Goal: Navigation & Orientation: Find specific page/section

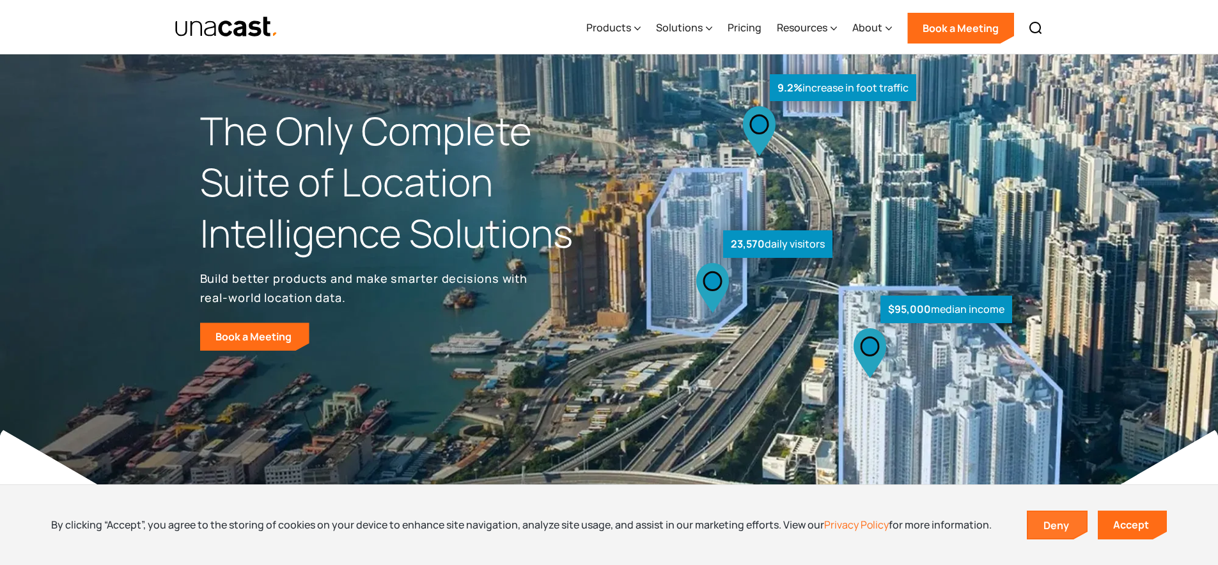
click at [1043, 531] on link "Deny" at bounding box center [1057, 525] width 59 height 27
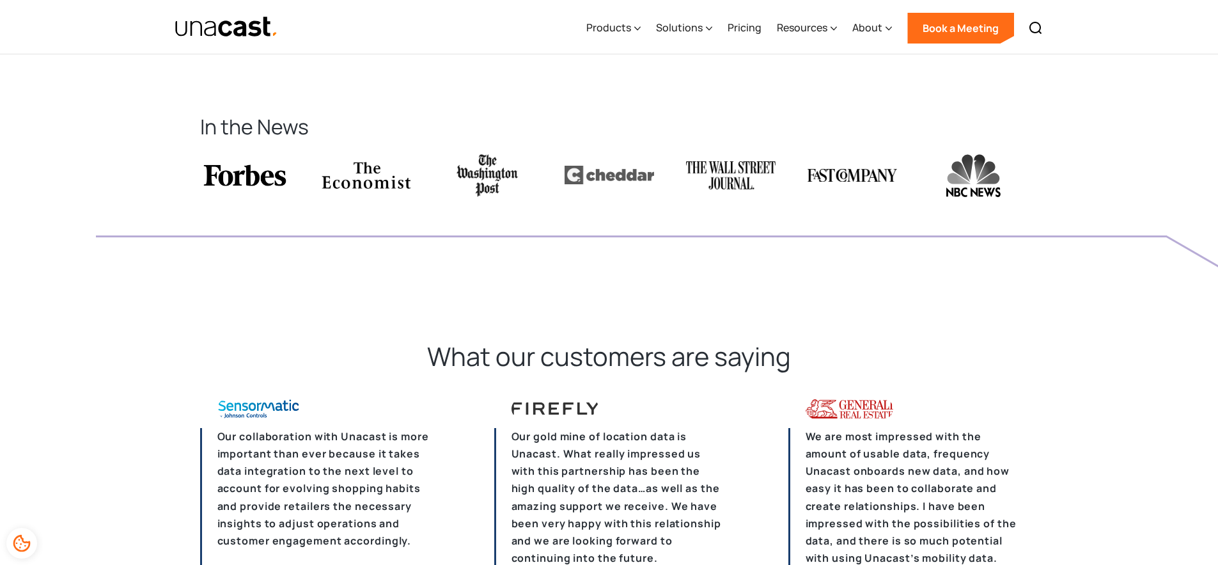
scroll to position [3114, 0]
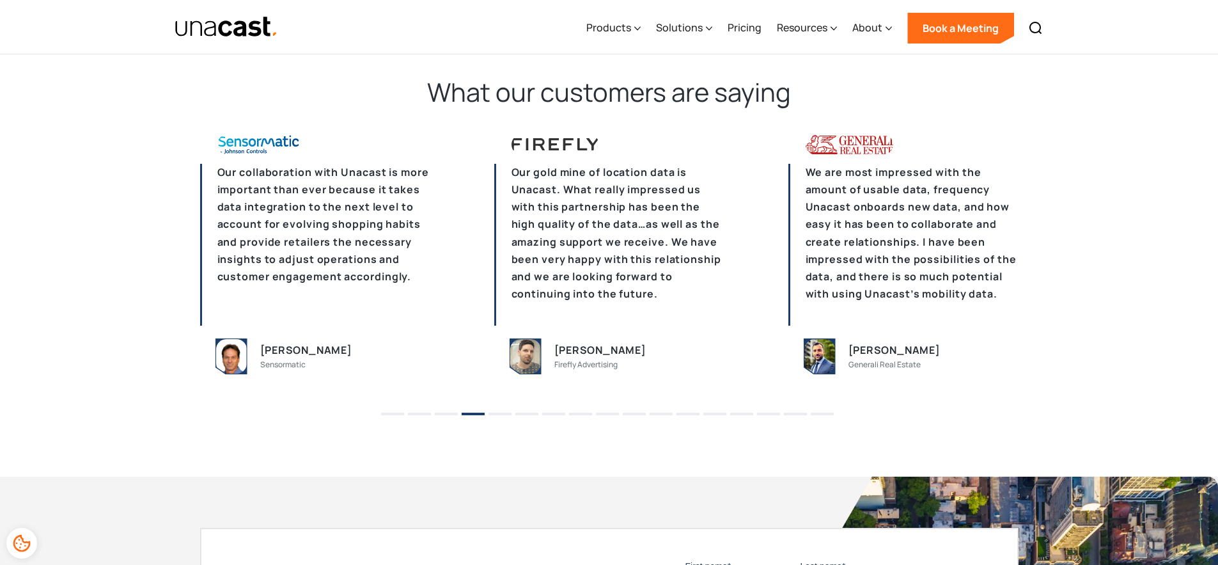
click at [398, 411] on li "1" at bounding box center [392, 409] width 23 height 19
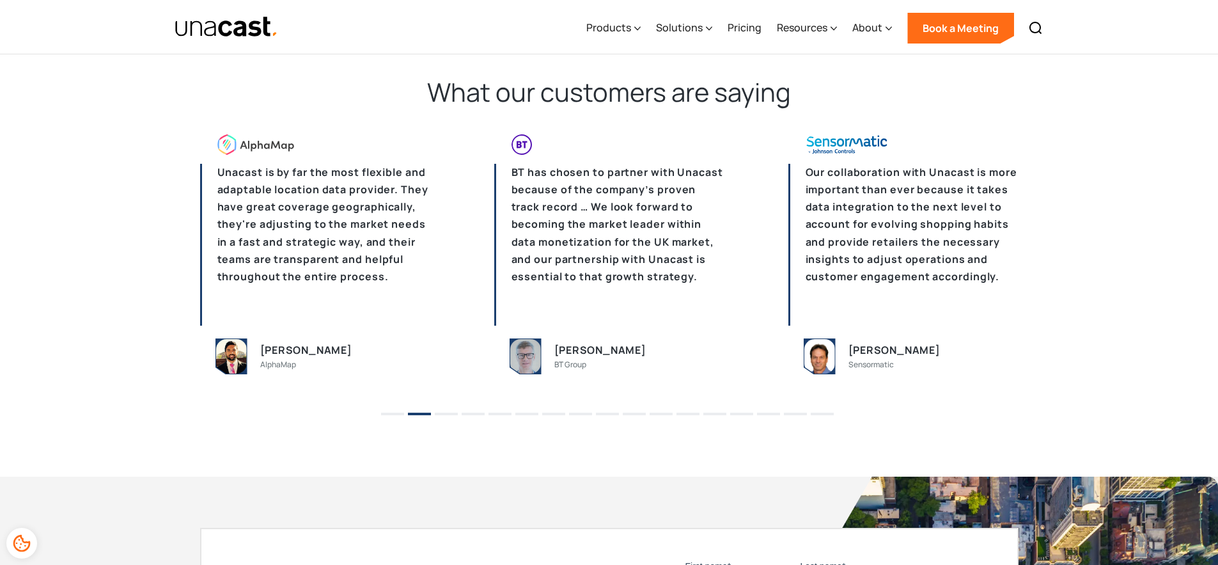
click at [391, 415] on button "1" at bounding box center [392, 413] width 23 height 3
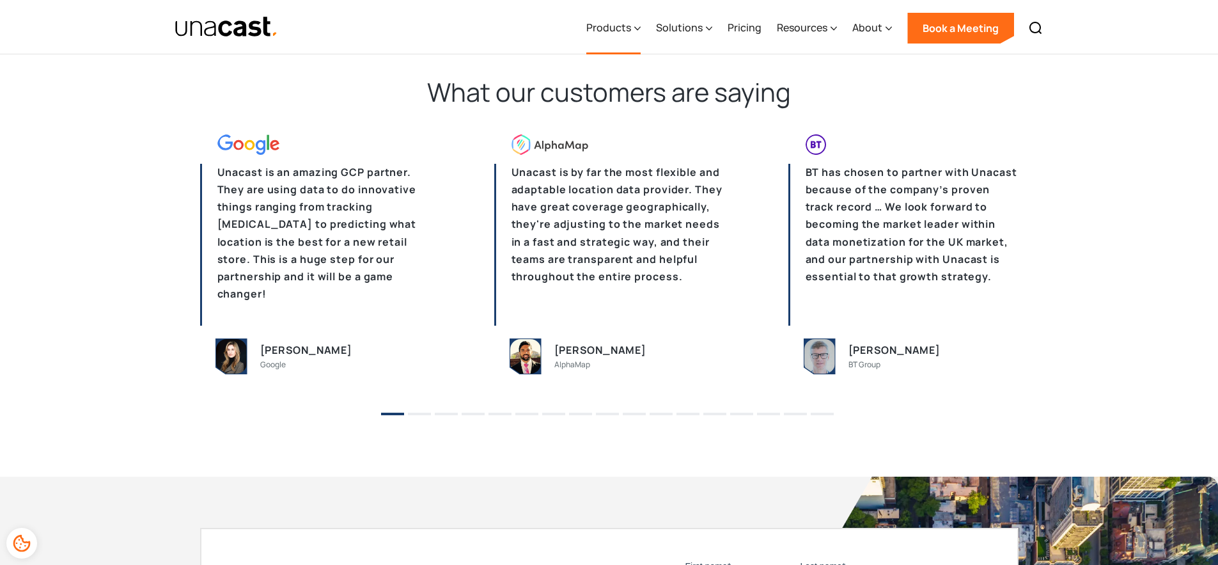
click at [612, 26] on div "Products" at bounding box center [608, 27] width 45 height 15
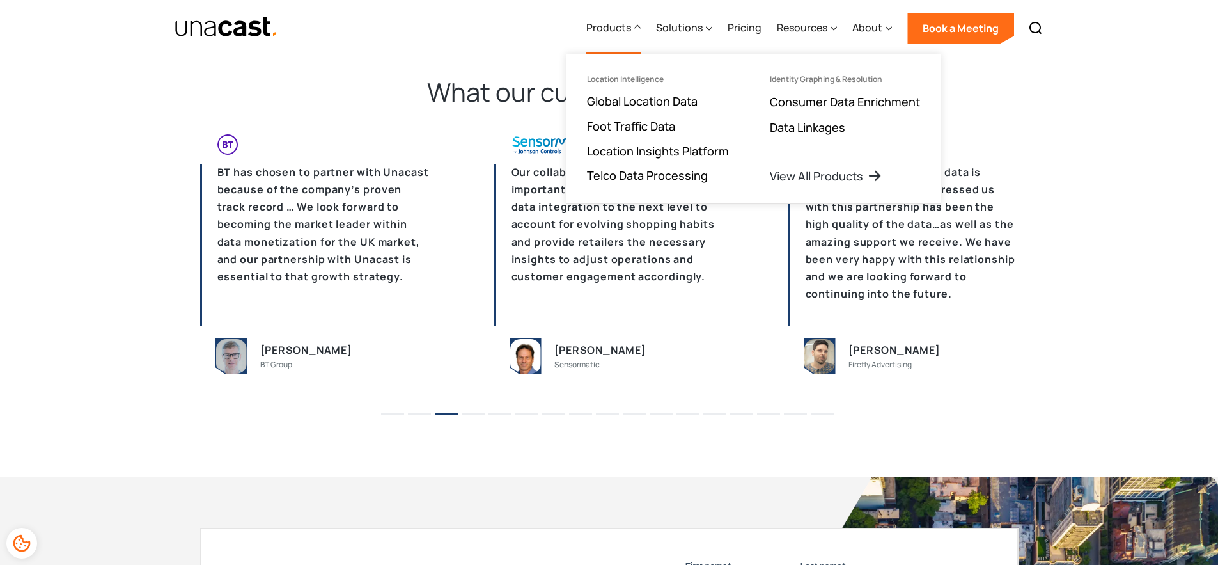
click at [473, 416] on li "4" at bounding box center [473, 409] width 23 height 19
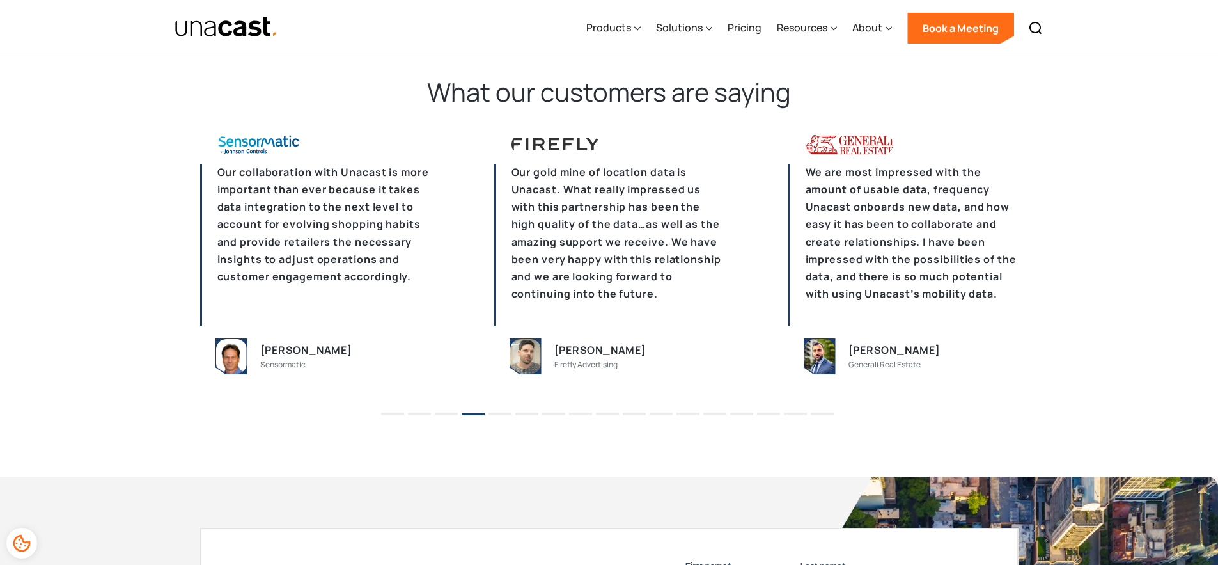
click at [492, 414] on button "5" at bounding box center [500, 413] width 23 height 3
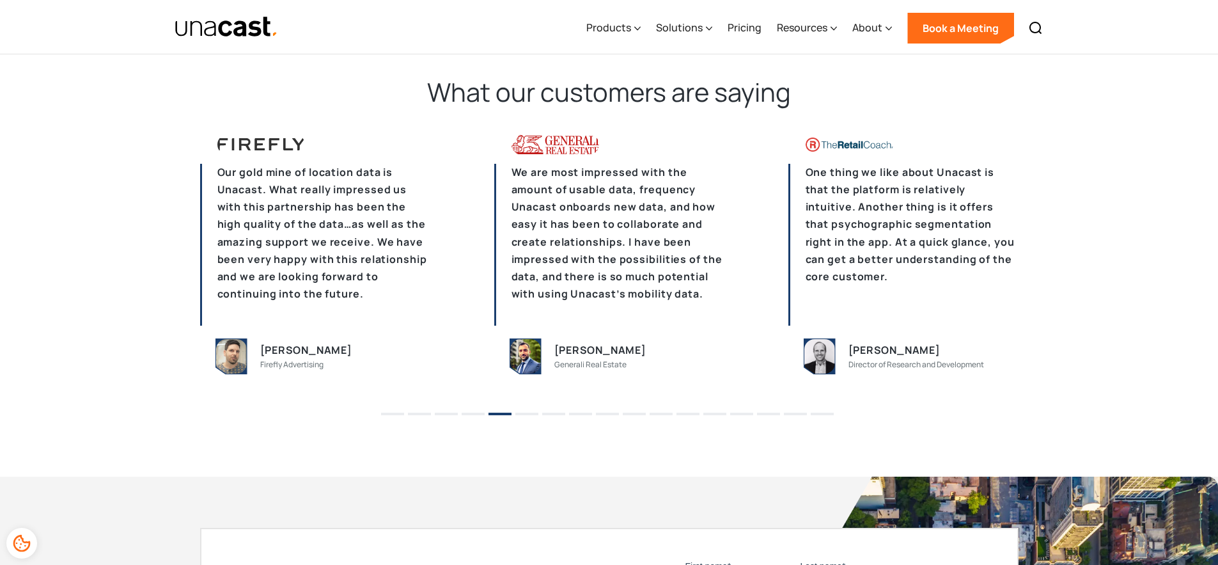
click at [529, 415] on button "6" at bounding box center [526, 413] width 23 height 3
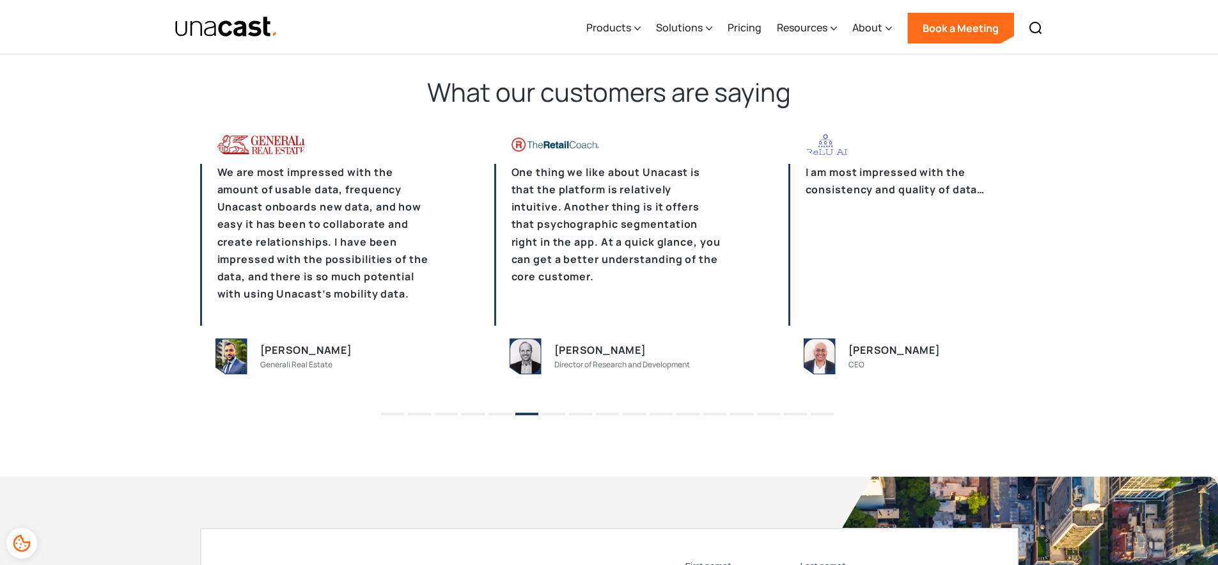
click at [557, 414] on button "7" at bounding box center [553, 413] width 23 height 3
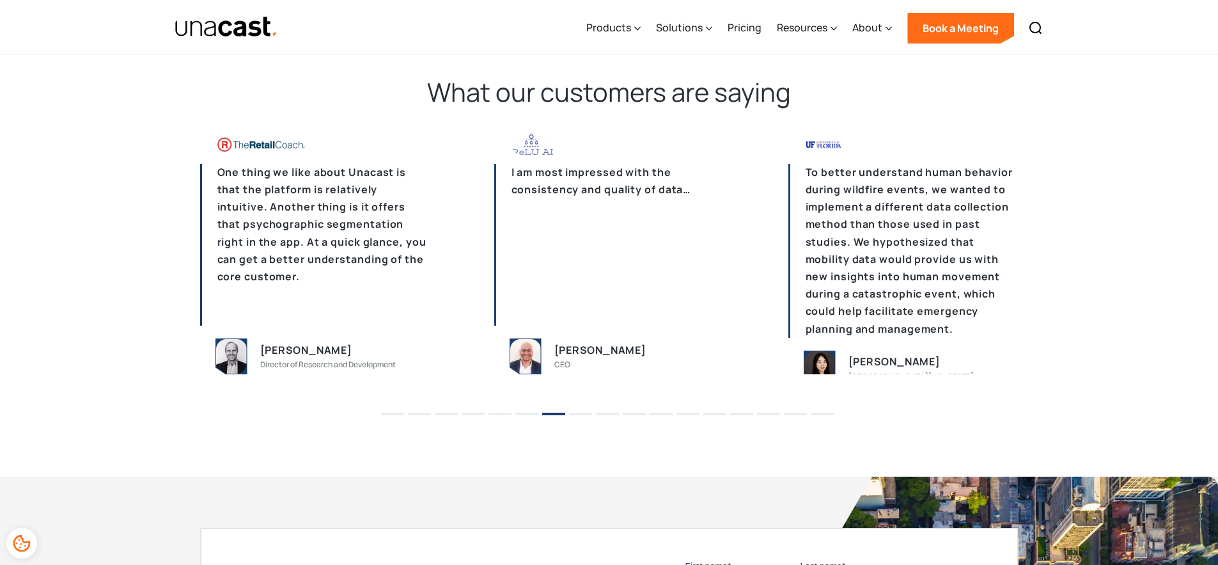
click at [390, 412] on li "1" at bounding box center [392, 409] width 23 height 19
